Goal: Task Accomplishment & Management: Use online tool/utility

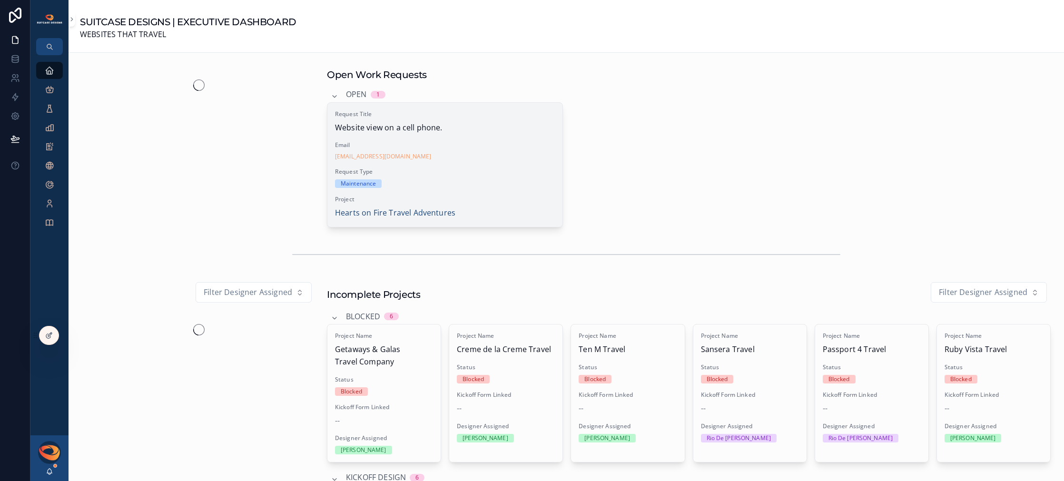
click at [462, 172] on span "Request Type" at bounding box center [445, 172] width 220 height 8
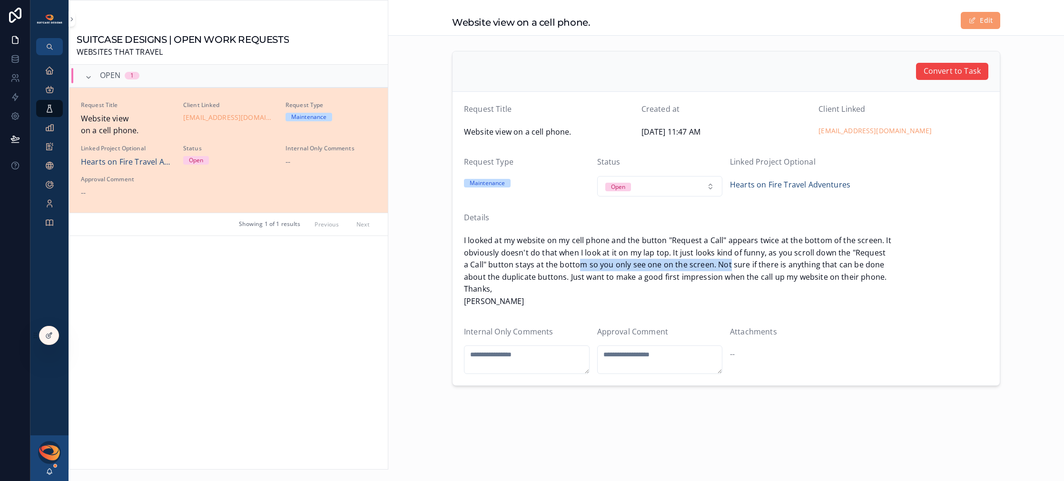
drag, startPoint x: 576, startPoint y: 263, endPoint x: 728, endPoint y: 266, distance: 151.8
click at [728, 266] on span "I looked at my website on my cell phone and the button "Request a Call" appears…" at bounding box center [726, 271] width 524 height 73
click at [530, 361] on textarea "scrollable content" at bounding box center [527, 359] width 126 height 29
click at [636, 361] on textarea "scrollable content" at bounding box center [660, 359] width 126 height 29
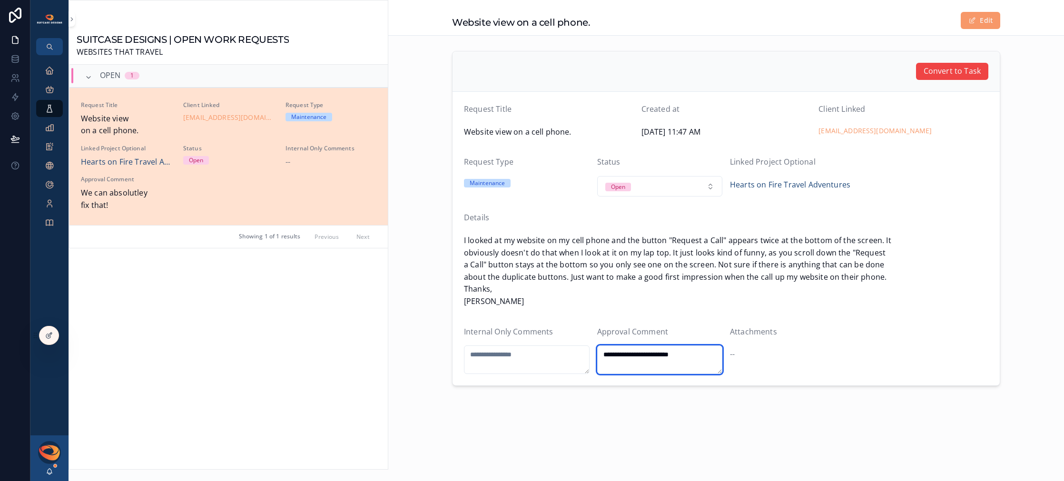
type textarea "**********"
click at [526, 363] on textarea "scrollable content" at bounding box center [527, 359] width 126 height 29
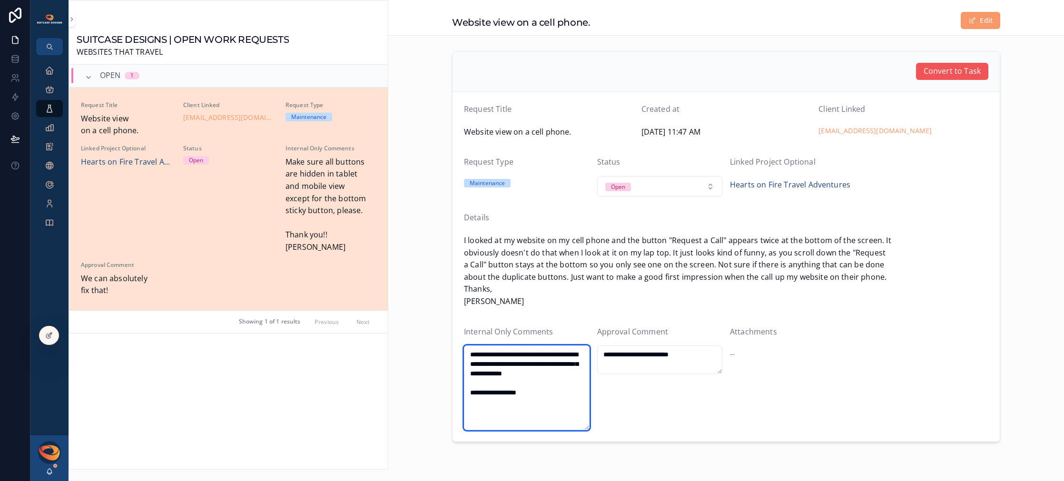
type textarea "**********"
click at [943, 71] on span "Convert to Task" at bounding box center [951, 71] width 57 height 12
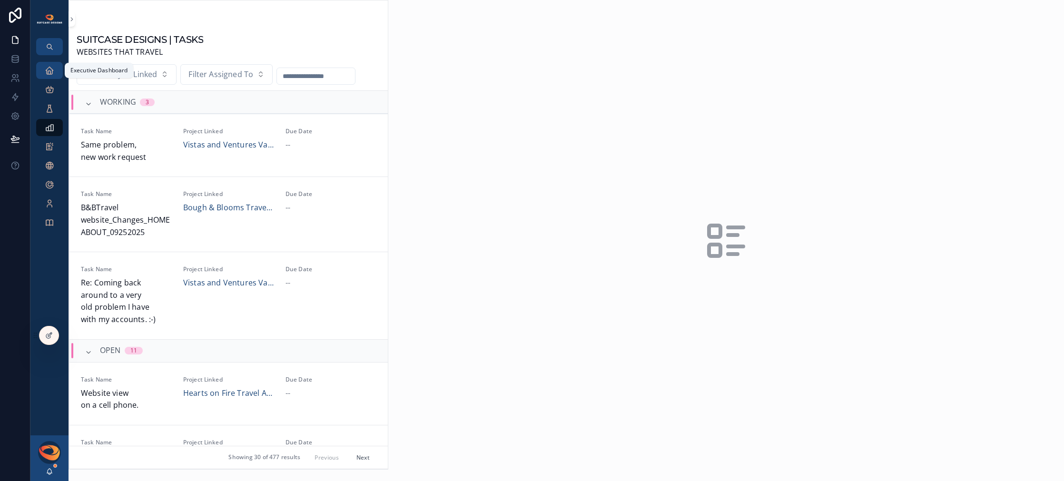
click at [49, 70] on icon "scrollable content" at bounding box center [50, 71] width 10 height 10
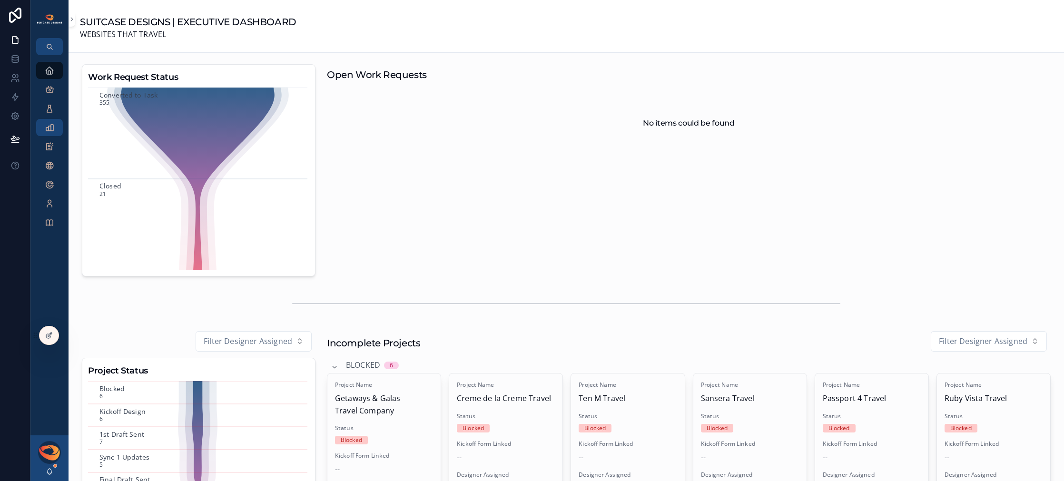
click at [50, 132] on icon "scrollable content" at bounding box center [50, 128] width 10 height 10
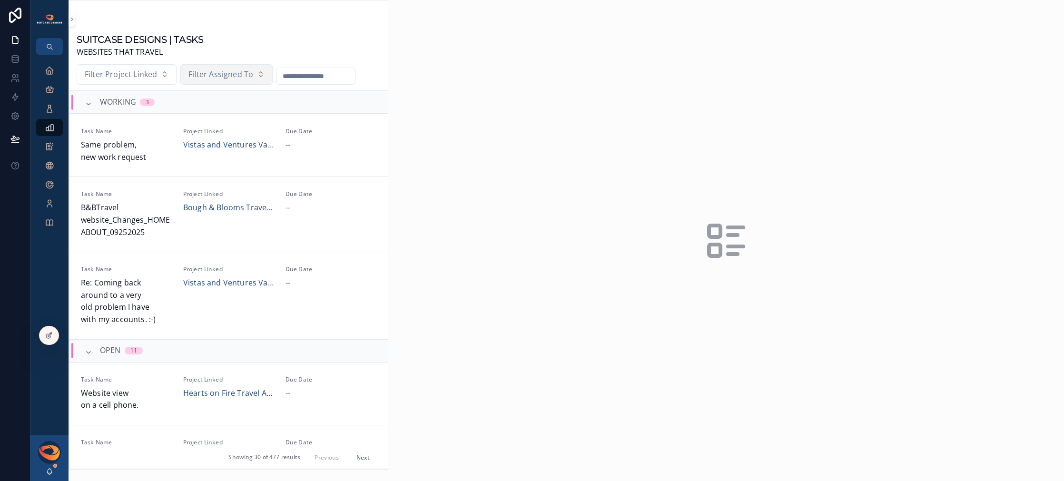
click at [218, 79] on span "Filter Assigned To" at bounding box center [220, 74] width 65 height 12
click at [213, 115] on div "[PERSON_NAME]" at bounding box center [225, 114] width 114 height 15
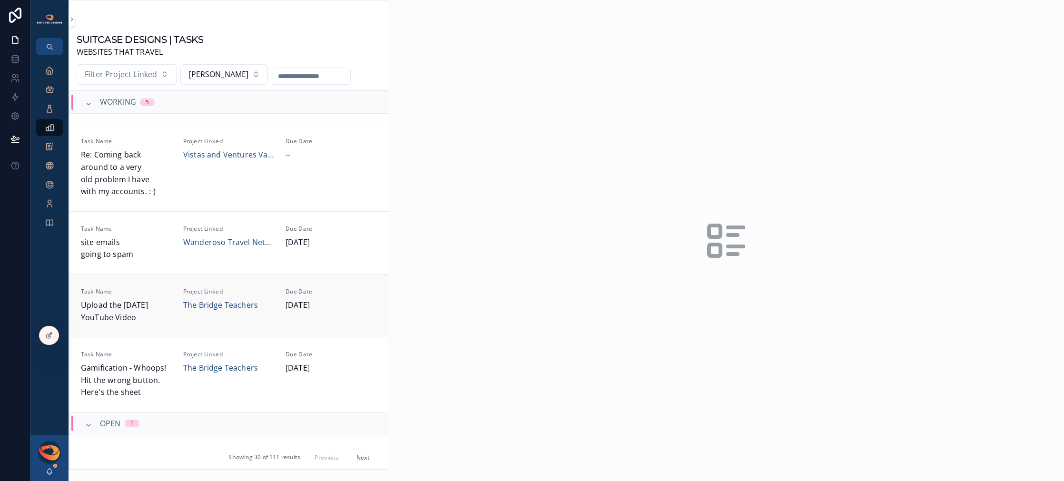
scroll to position [65, 0]
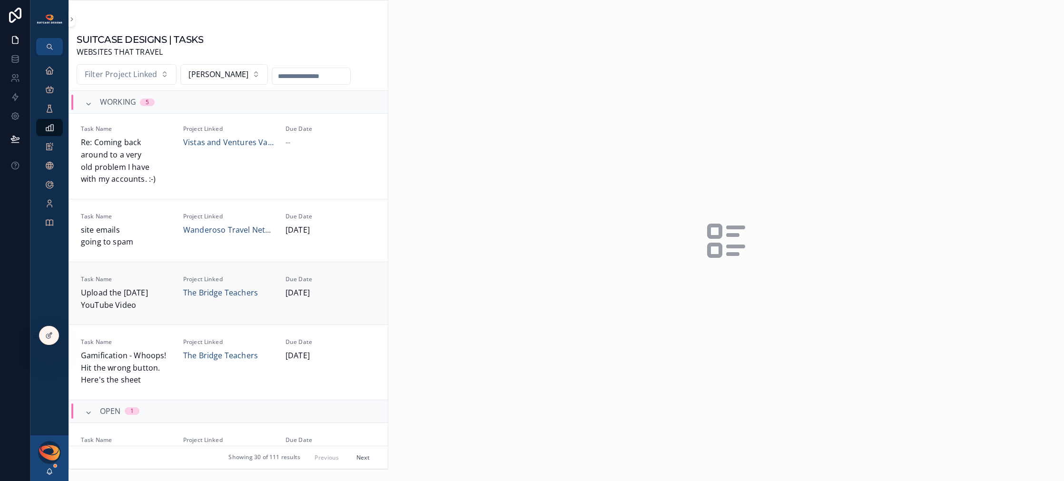
click at [147, 303] on span "Upload the [DATE] YouTube Video" at bounding box center [126, 299] width 91 height 24
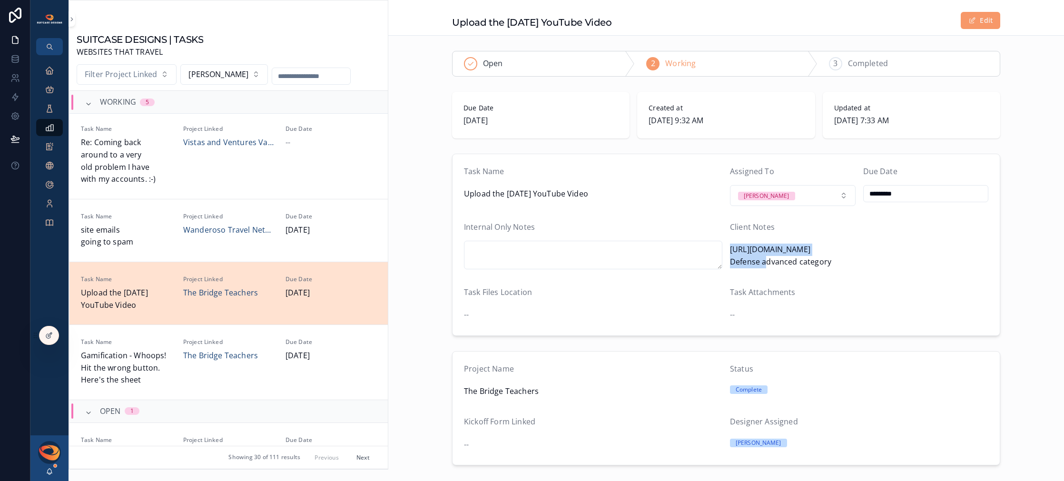
drag, startPoint x: 727, startPoint y: 250, endPoint x: 842, endPoint y: 249, distance: 114.6
click at [842, 249] on span "[URL][DOMAIN_NAME] Defense advanced category" at bounding box center [859, 256] width 258 height 24
copy span "[URL][DOMAIN_NAME]"
click at [842, 65] on div "3 Completed" at bounding box center [908, 63] width 182 height 25
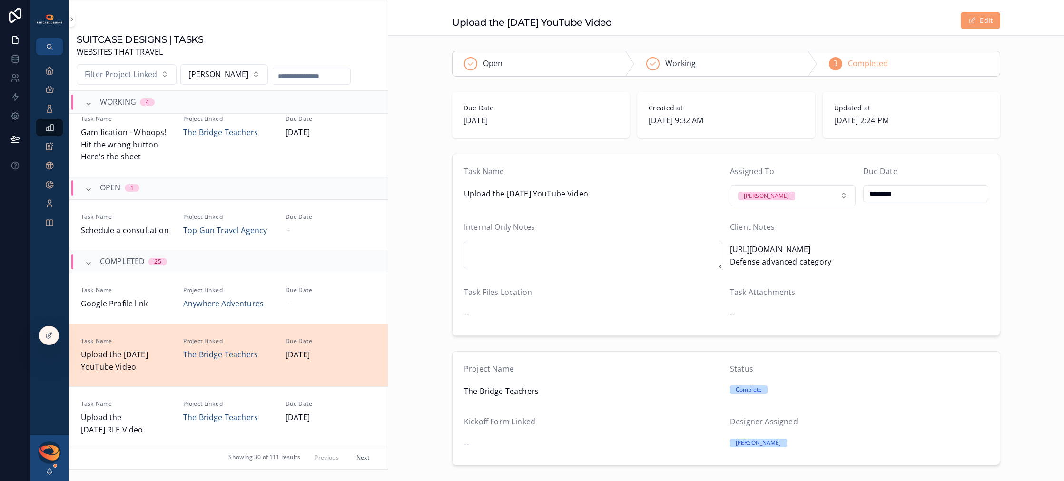
scroll to position [242, 0]
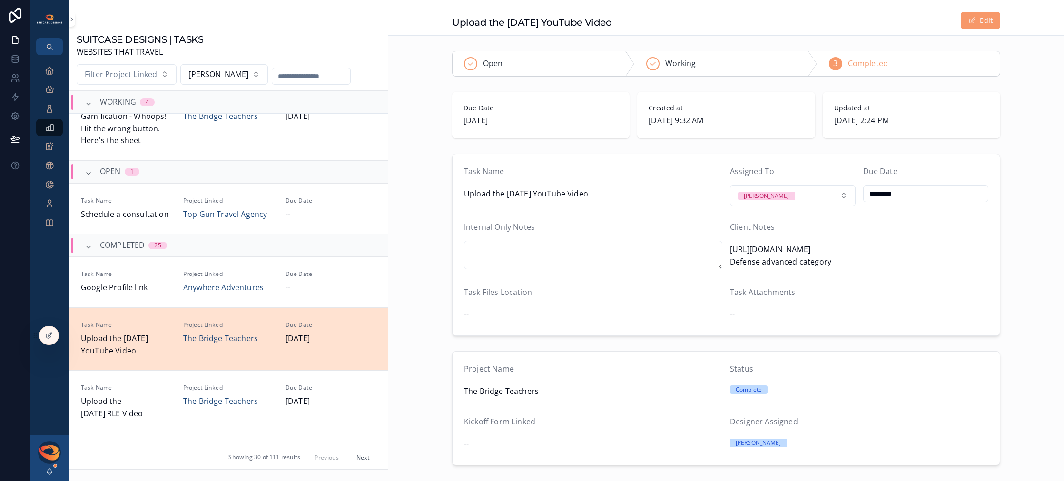
click at [352, 459] on button "Next" at bounding box center [363, 457] width 27 height 15
